Goal: Find specific page/section: Find specific page/section

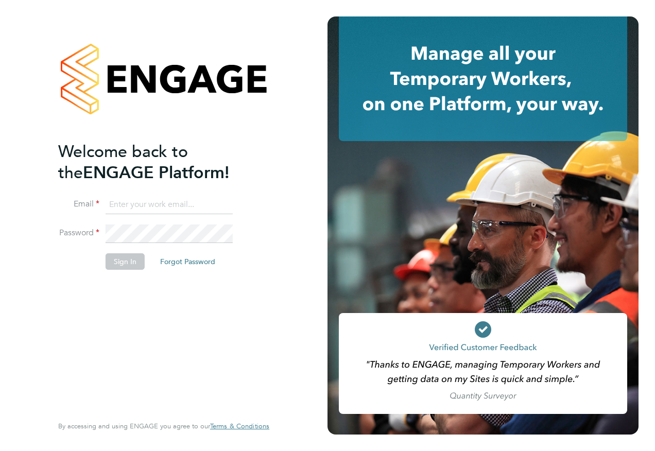
type input "angie.taylor@ganymedesolutions.co.uk"
click at [126, 263] on button "Sign In" at bounding box center [125, 261] width 39 height 16
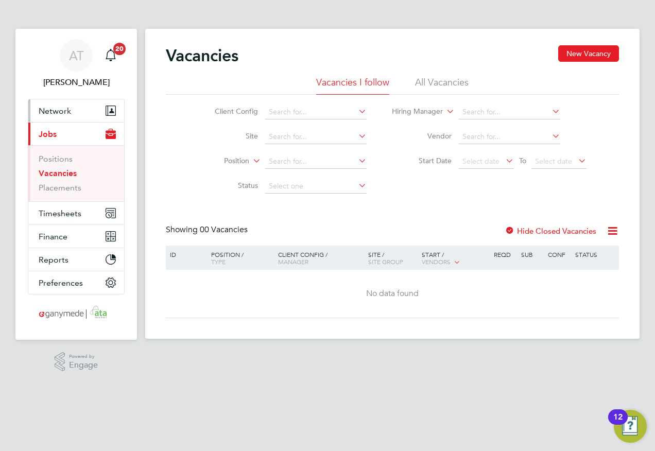
click at [53, 110] on span "Network" at bounding box center [55, 111] width 32 height 10
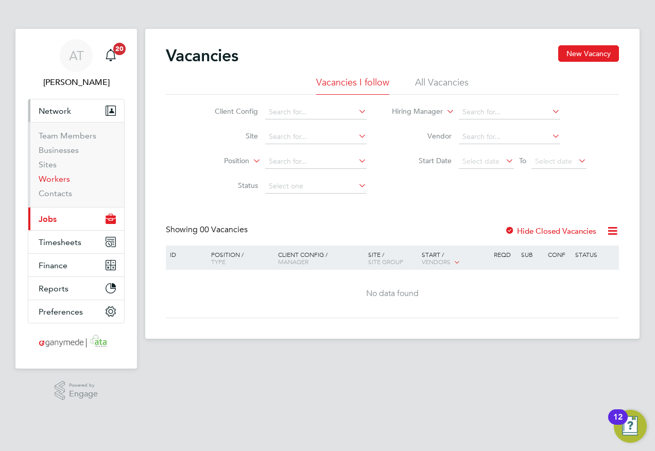
click at [58, 177] on link "Workers" at bounding box center [54, 179] width 31 height 10
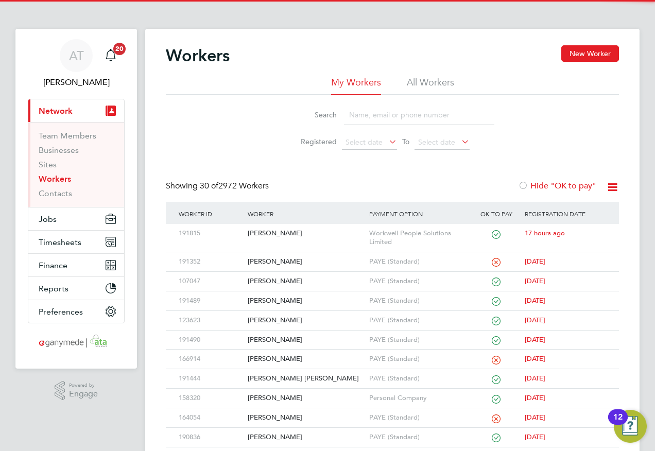
click at [351, 112] on input at bounding box center [419, 115] width 150 height 20
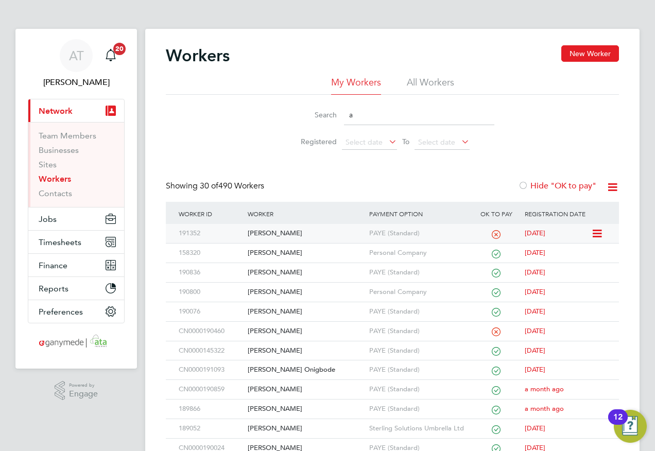
type input "a"
click at [266, 232] on div "[PERSON_NAME]" at bounding box center [305, 233] width 121 height 19
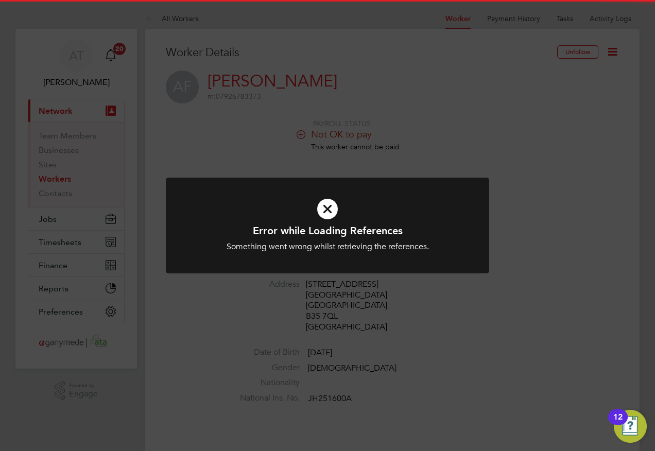
click at [329, 205] on icon at bounding box center [328, 209] width 268 height 40
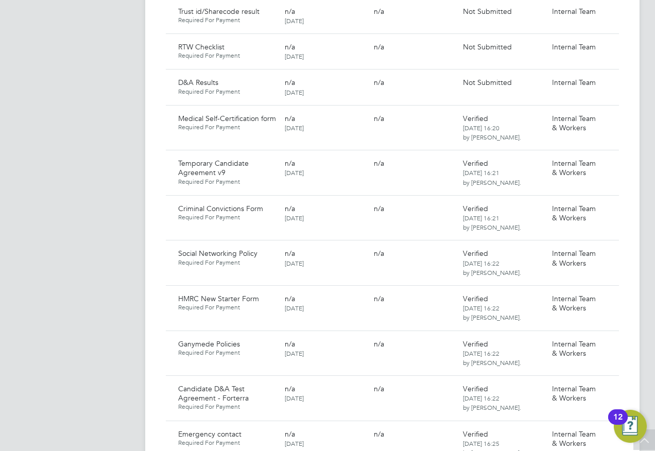
scroll to position [617, 0]
